Goal: Task Accomplishment & Management: Manage account settings

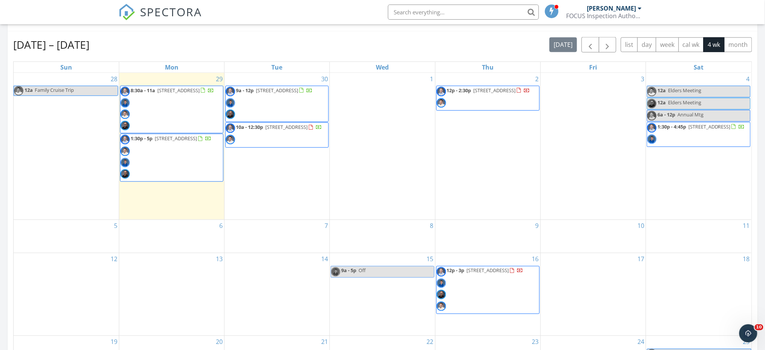
scroll to position [702, 781]
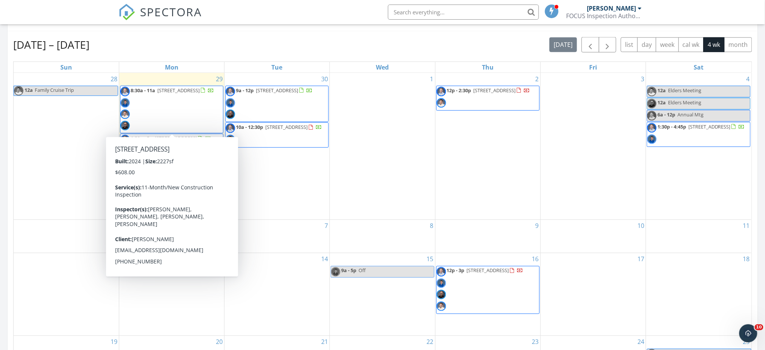
click at [175, 113] on span "8:30a - 11a 18841 Louvi Ct, Riverside 92508" at bounding box center [167, 110] width 94 height 46
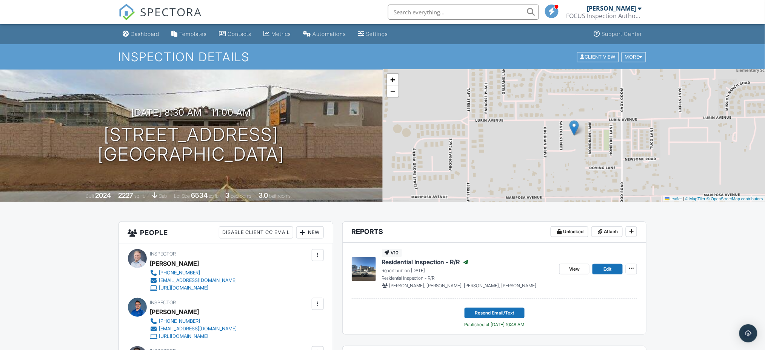
click at [143, 31] on div "Dashboard" at bounding box center [145, 34] width 29 height 6
